Goal: Information Seeking & Learning: Learn about a topic

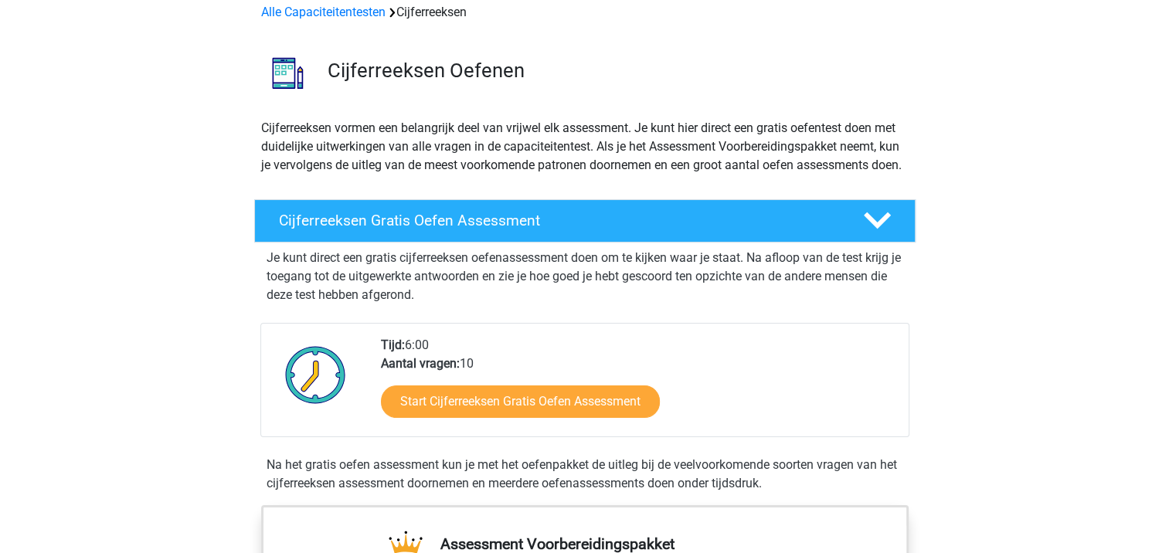
scroll to position [73, 0]
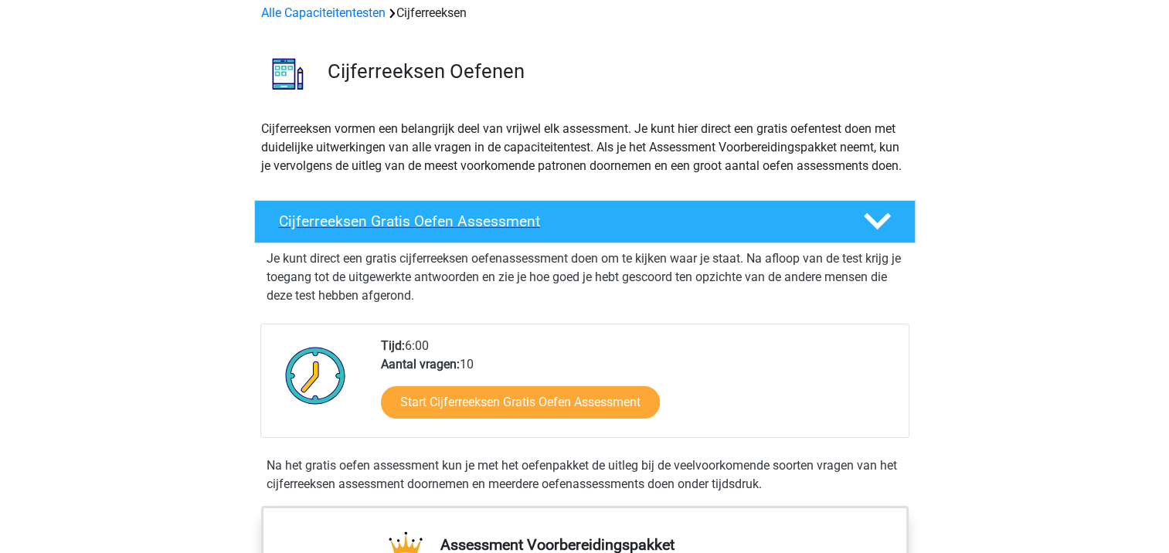
click at [616, 230] on h4 "Cijferreeksen Gratis Oefen Assessment" at bounding box center [559, 222] width 560 height 18
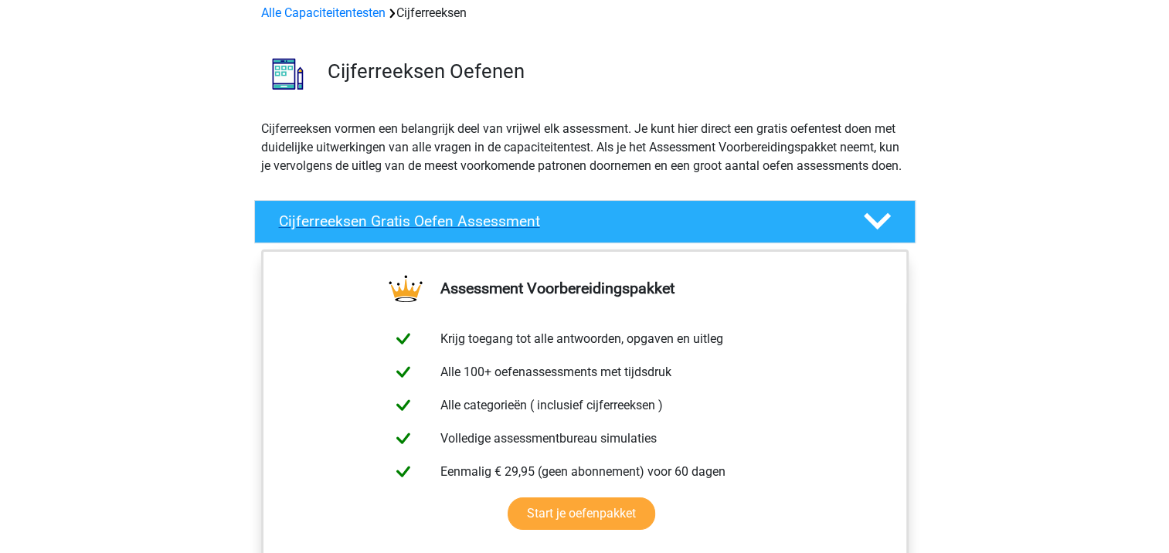
click at [616, 230] on h4 "Cijferreeksen Gratis Oefen Assessment" at bounding box center [559, 222] width 560 height 18
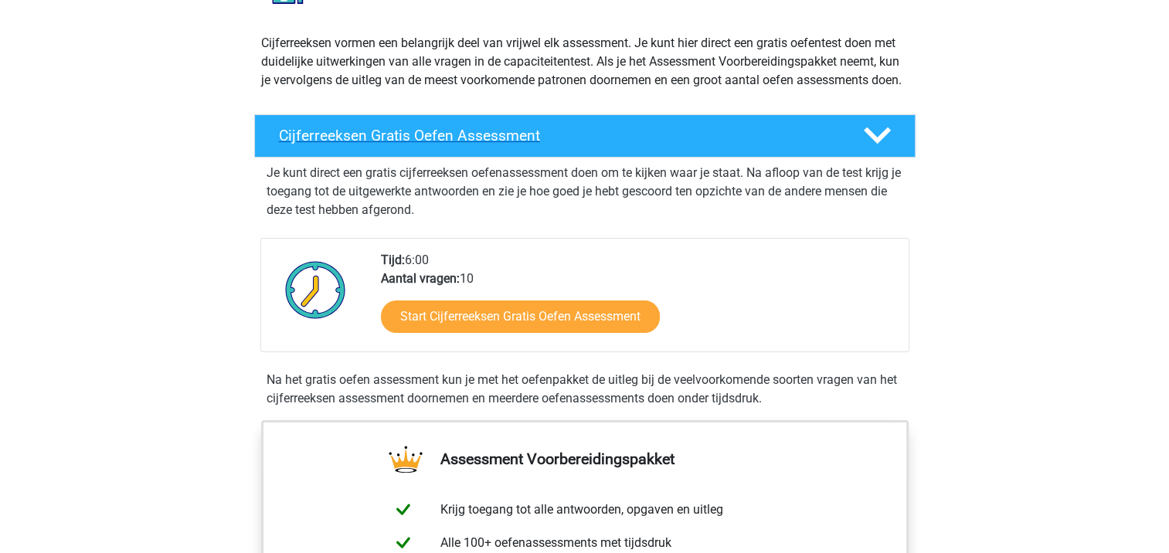
scroll to position [188, 0]
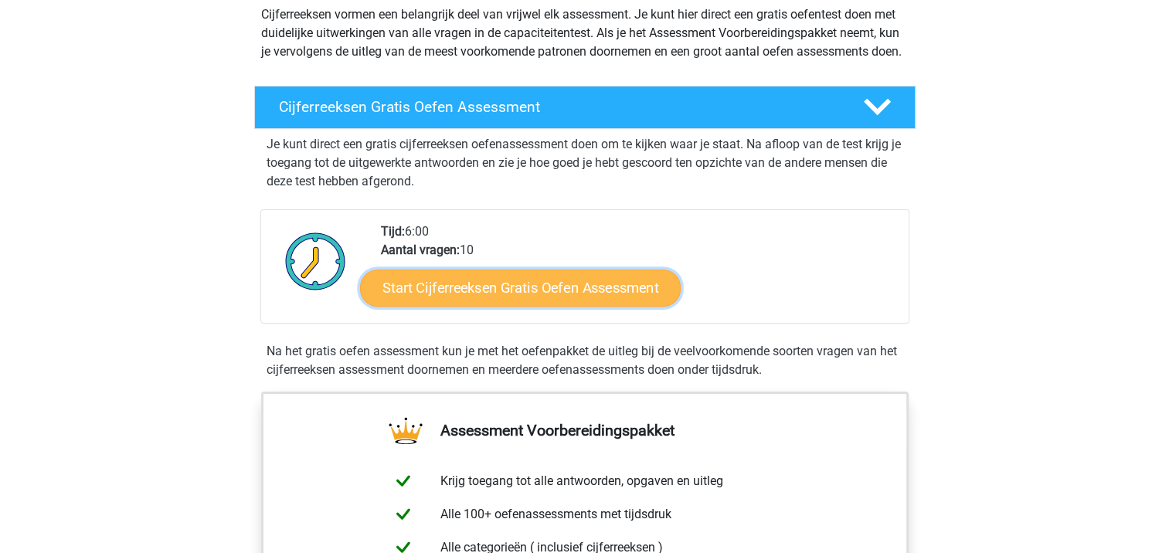
click at [522, 306] on link "Start Cijferreeksen Gratis Oefen Assessment" at bounding box center [520, 287] width 321 height 37
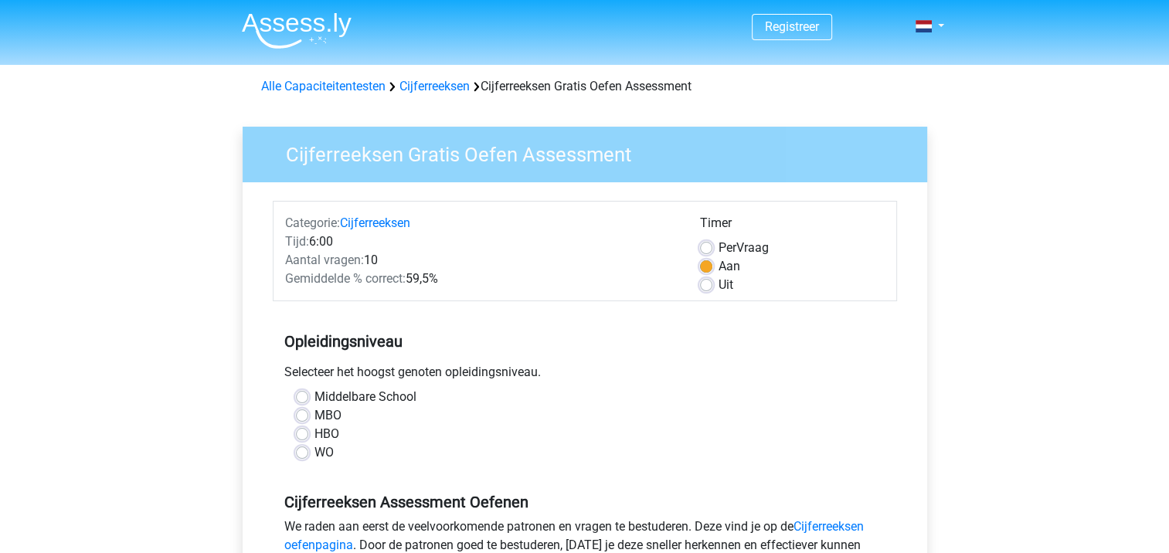
click at [719, 291] on label "Uit" at bounding box center [726, 285] width 15 height 19
click at [703, 291] on input "Uit" at bounding box center [706, 283] width 12 height 15
radio input "true"
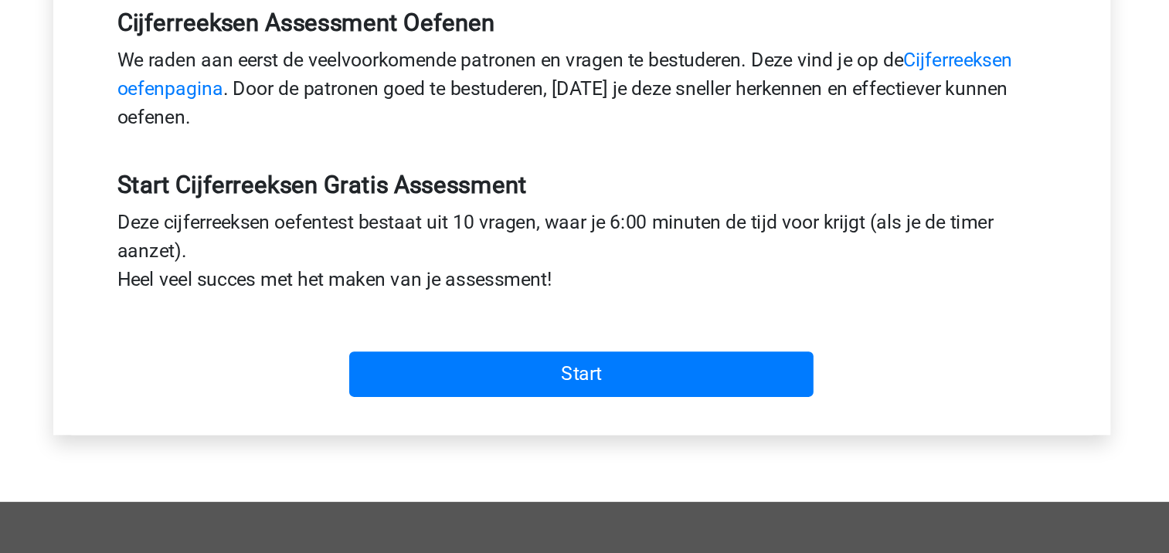
scroll to position [297, 0]
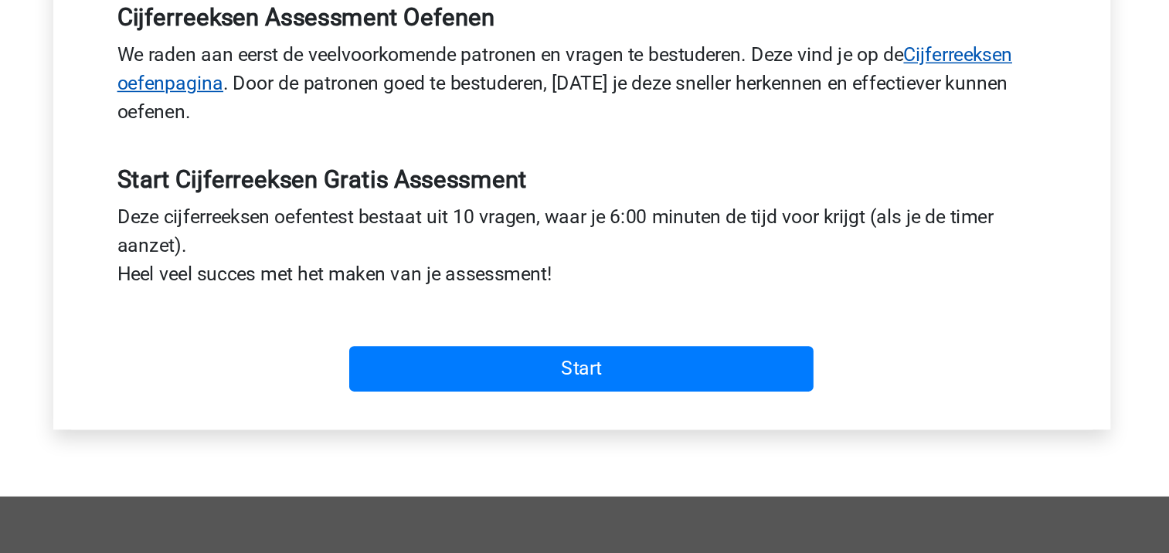
click at [822, 228] on link "Cijferreeksen oefenpagina" at bounding box center [574, 239] width 580 height 33
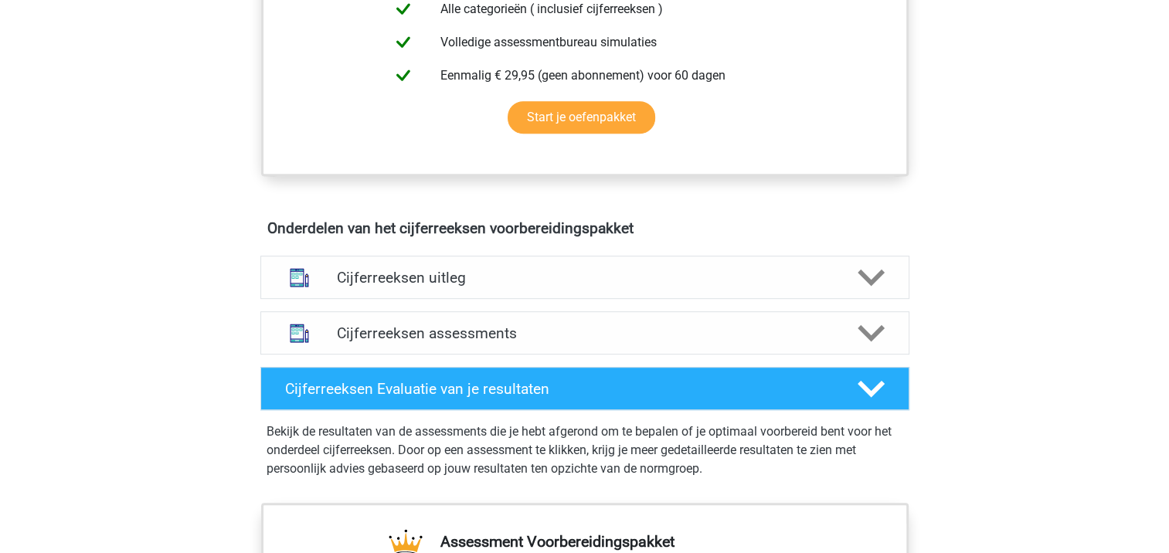
scroll to position [706, 0]
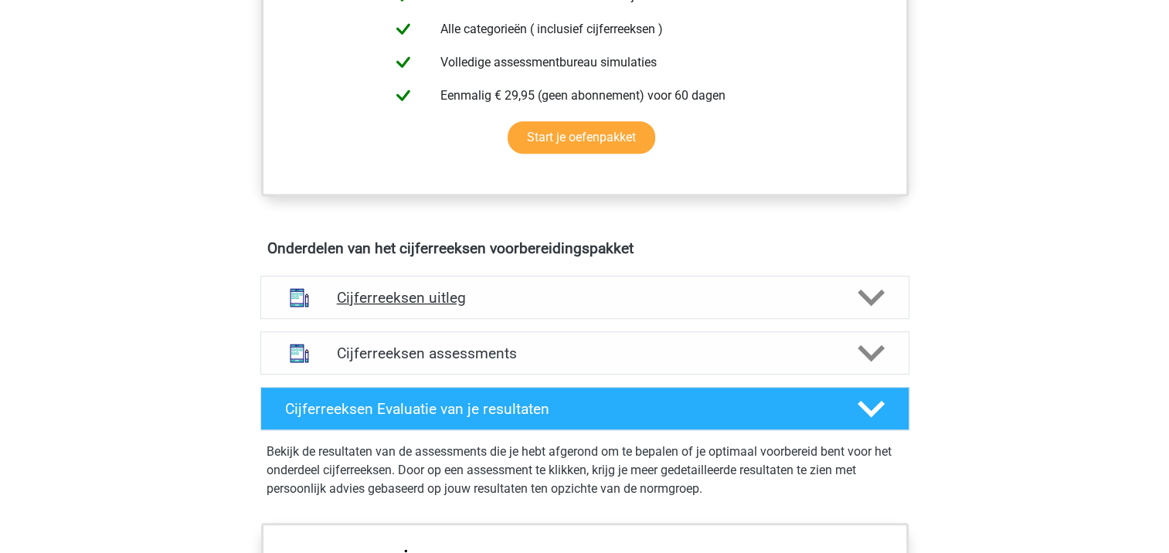
click at [482, 307] on h4 "Cijferreeksen uitleg" at bounding box center [585, 298] width 496 height 18
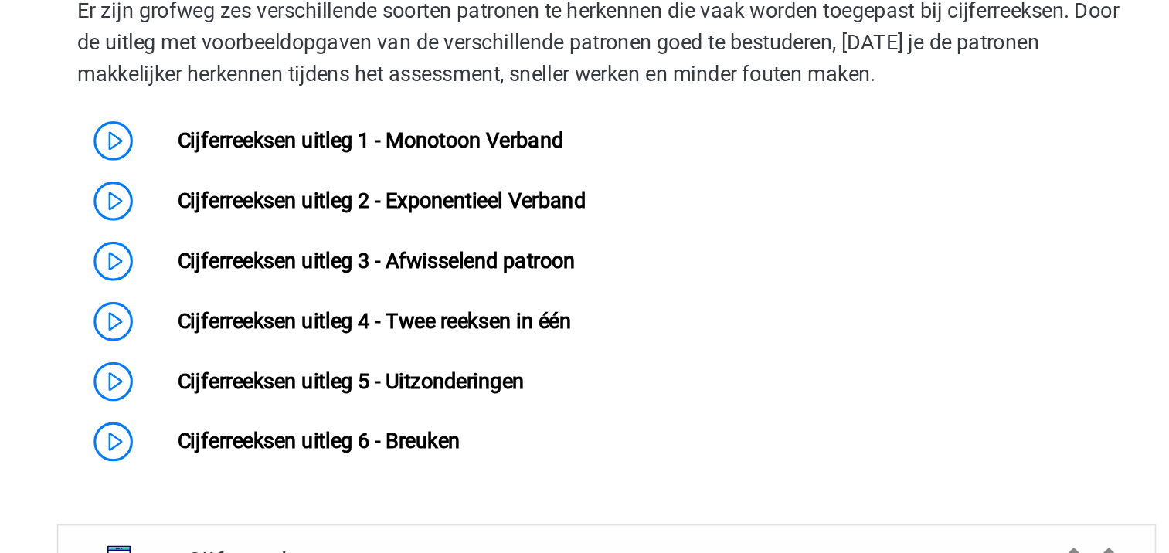
scroll to position [861, 0]
